Goal: Transaction & Acquisition: Purchase product/service

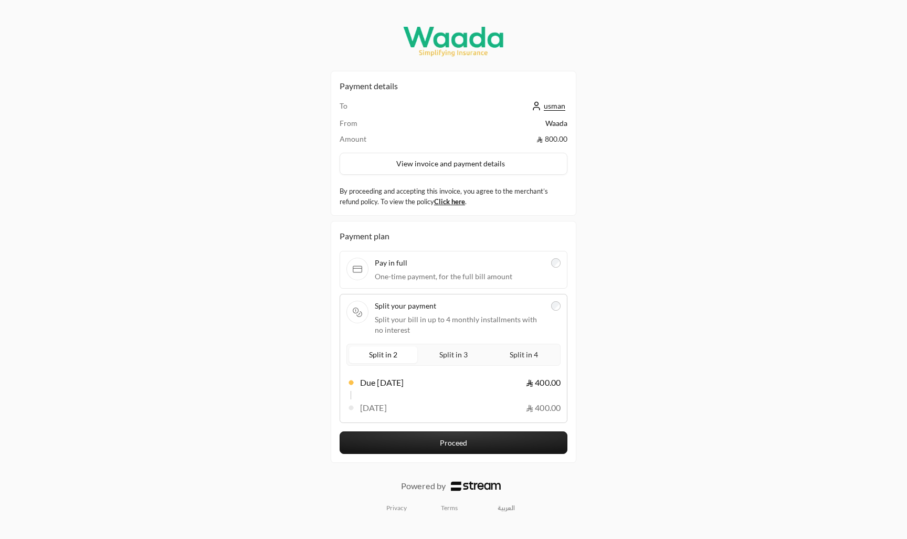
click at [538, 353] on span "Split in 4" at bounding box center [524, 354] width 33 height 13
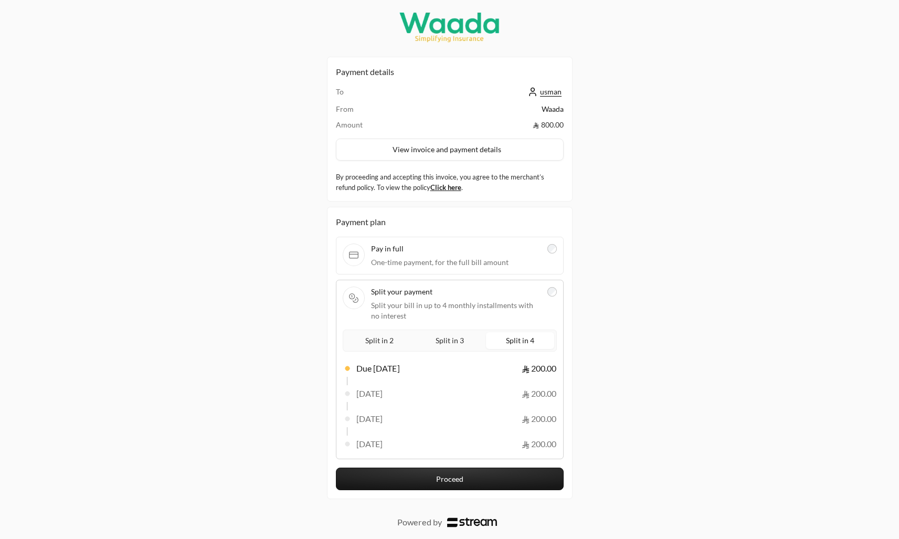
click at [461, 479] on button "Proceed" at bounding box center [450, 479] width 228 height 23
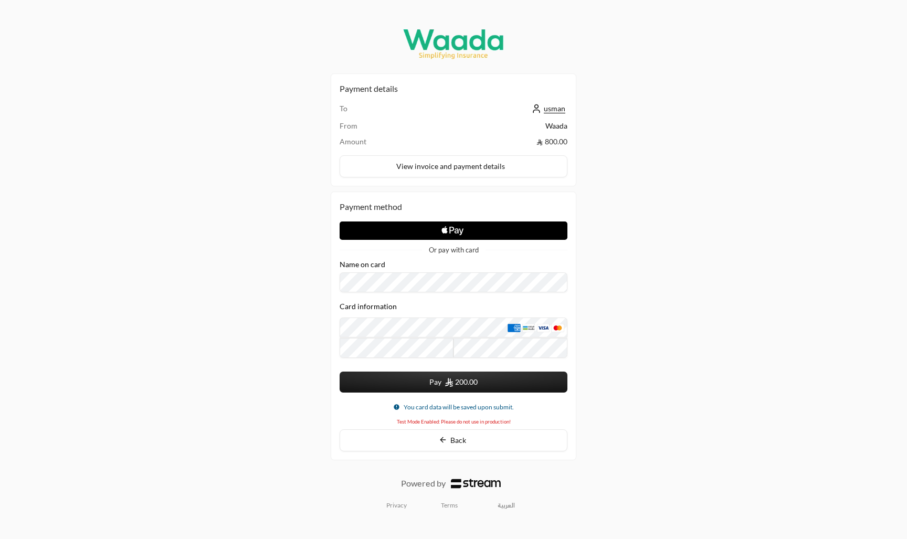
click at [482, 233] on icon "Apple Logo" at bounding box center [454, 231] width 114 height 19
